Goal: Information Seeking & Learning: Compare options

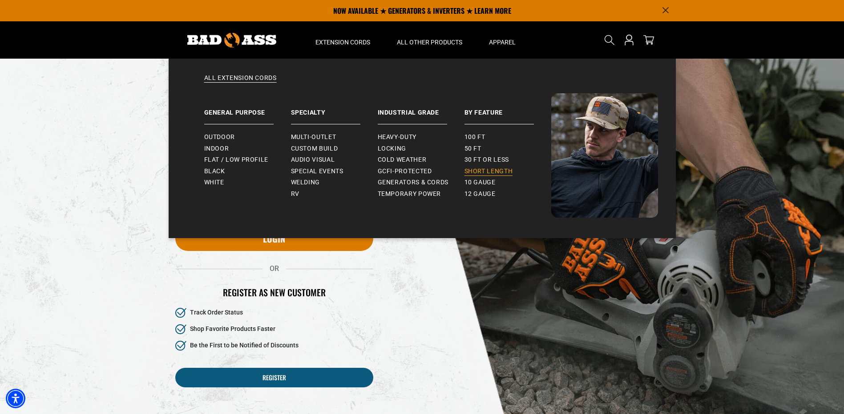
click at [495, 169] on span "Short Length" at bounding box center [488, 172] width 48 height 8
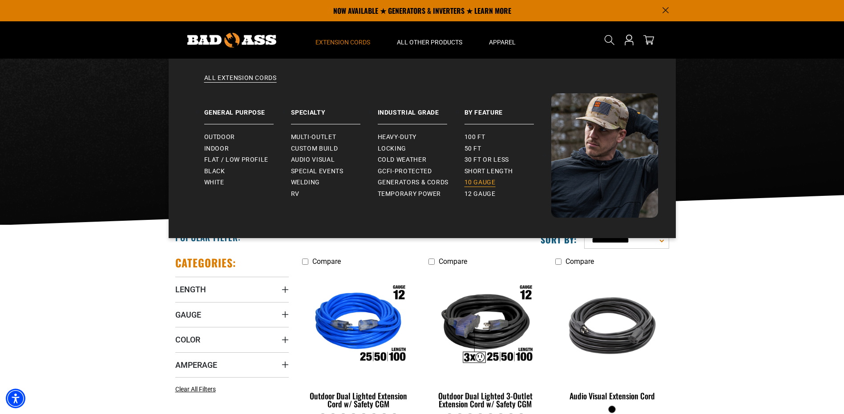
click at [489, 187] on link "10 gauge" at bounding box center [507, 183] width 87 height 12
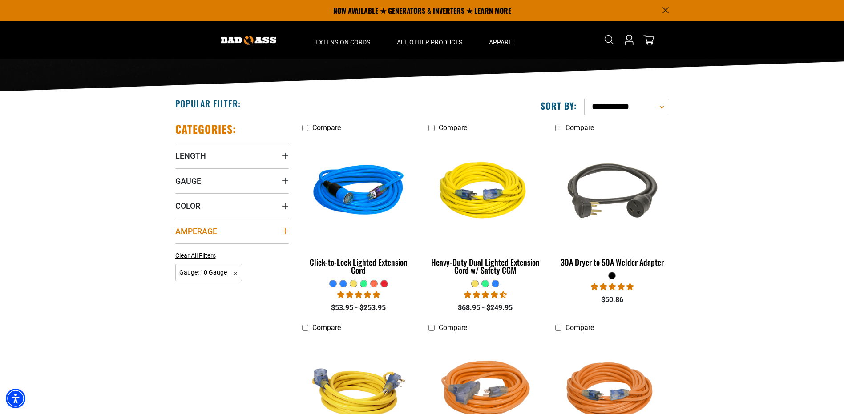
scroll to position [133, 0]
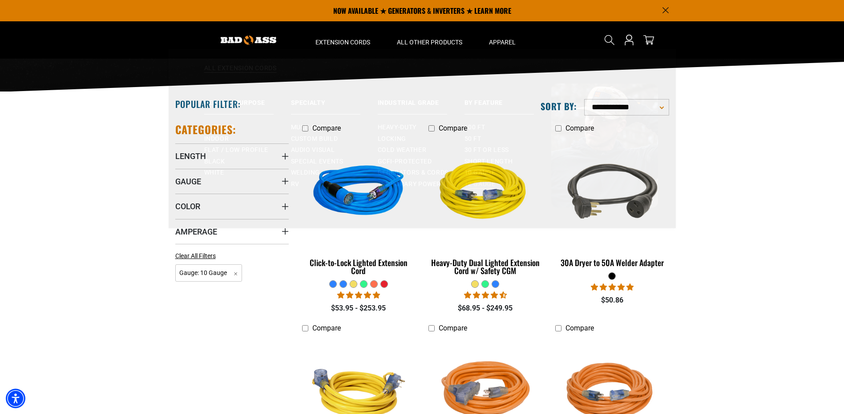
click at [484, 193] on span "12 gauge" at bounding box center [479, 194] width 31 height 8
